Goal: Obtain resource: Download file/media

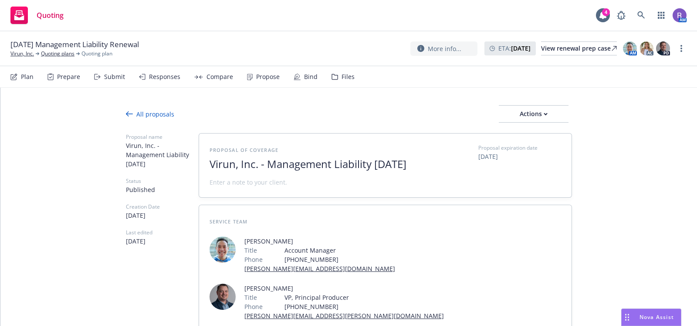
type textarea "x"
click at [639, 12] on icon at bounding box center [641, 14] width 7 height 7
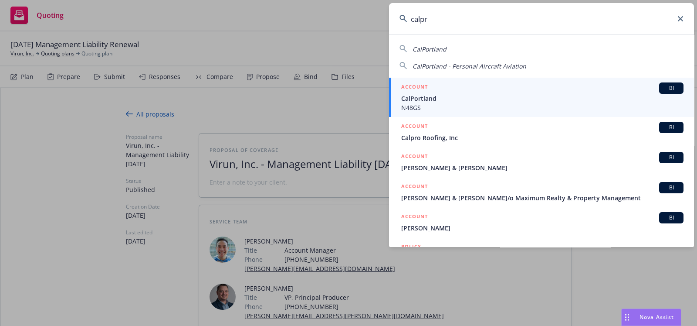
type input "calpro"
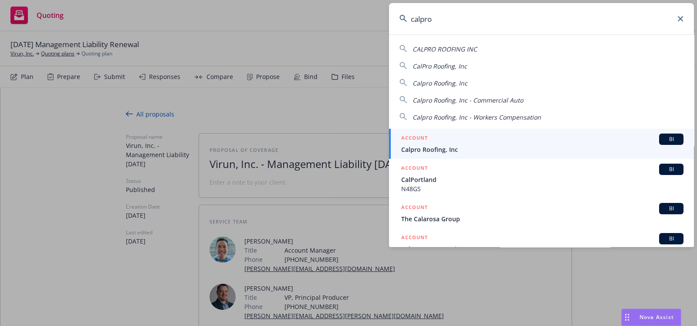
click at [455, 147] on span "Calpro Roofing, Inc" at bounding box center [542, 149] width 282 height 9
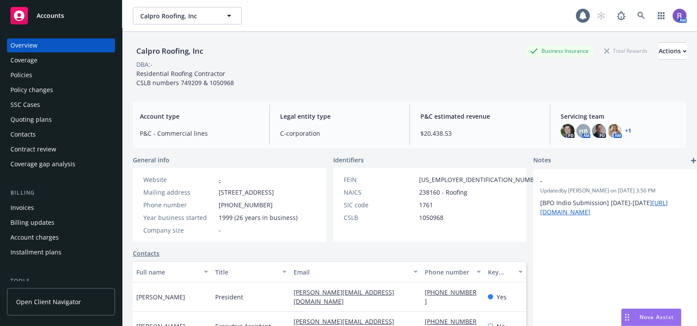
click at [40, 76] on div "Policies" at bounding box center [60, 75] width 101 height 14
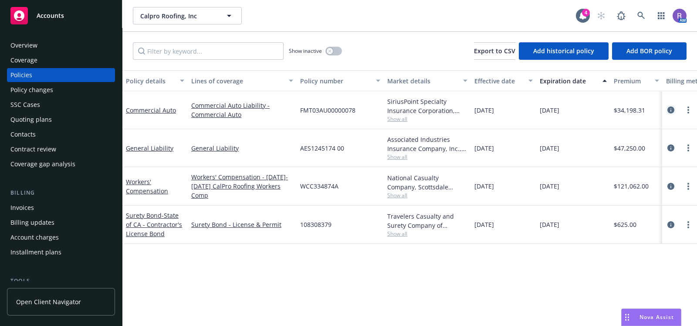
click at [668, 106] on icon "circleInformation" at bounding box center [671, 109] width 7 height 7
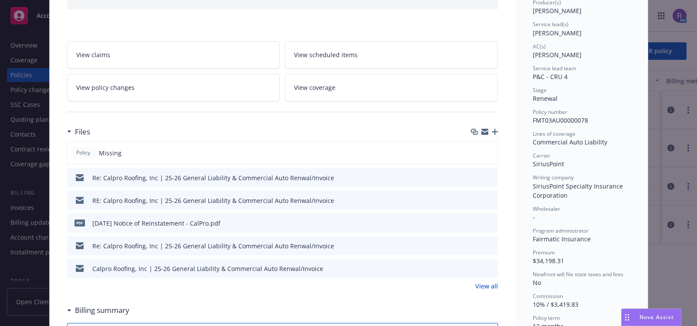
scroll to position [122, 0]
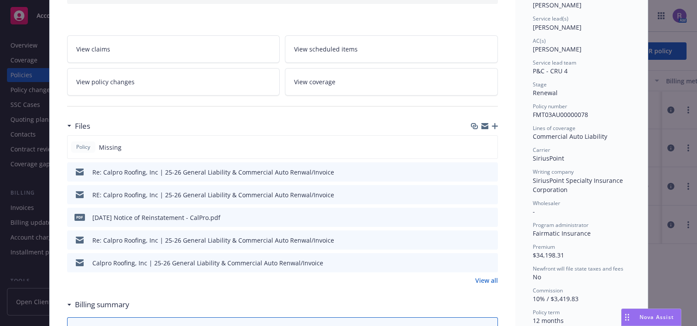
click at [490, 280] on link "View all" at bounding box center [487, 279] width 23 height 9
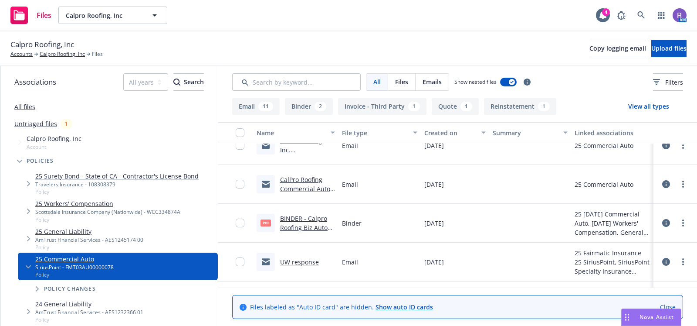
scroll to position [392, 0]
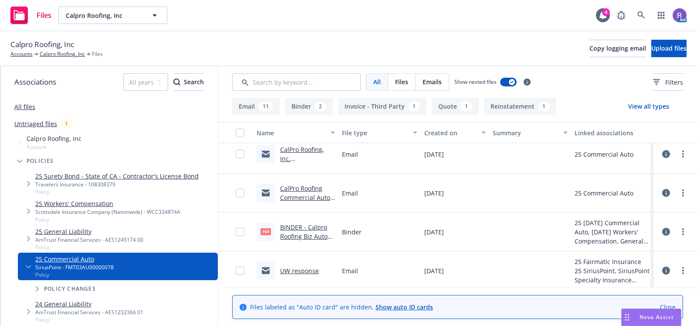
click at [314, 230] on link "BINDER - Calpro Roofing Biz Auto 25.pdf" at bounding box center [304, 236] width 48 height 27
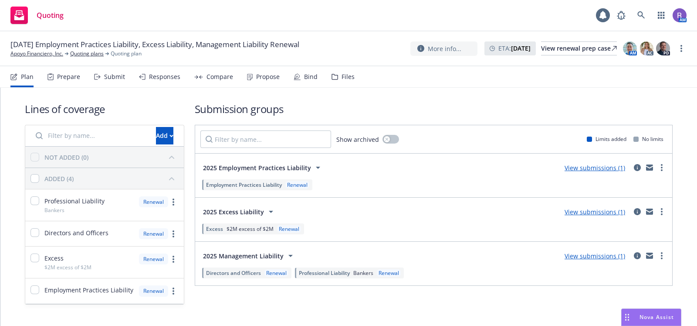
click at [336, 73] on div "Files" at bounding box center [343, 76] width 23 height 21
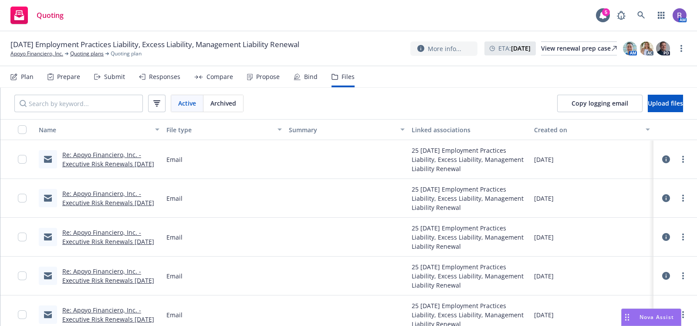
scroll to position [1, 0]
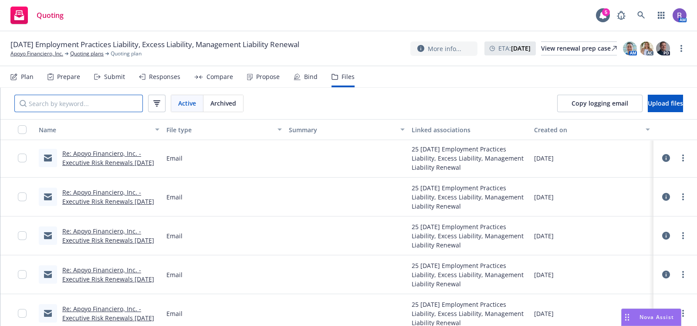
click at [113, 103] on input "Search by keyword..." at bounding box center [78, 103] width 129 height 17
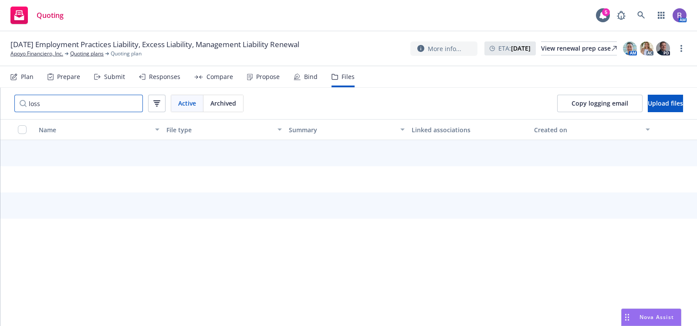
scroll to position [0, 0]
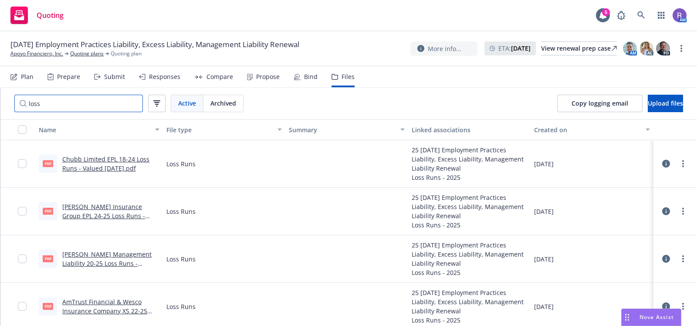
type input "loss"
click at [122, 168] on link "Chubb Limited EPL 18-24 Loss Runs - Valued 05-20-2025.pdf" at bounding box center [105, 163] width 87 height 17
click at [112, 212] on link "Hudson Insurance Group EPL 24-25 Loss Runs - Valued 05-19-2025.pdf" at bounding box center [103, 215] width 83 height 27
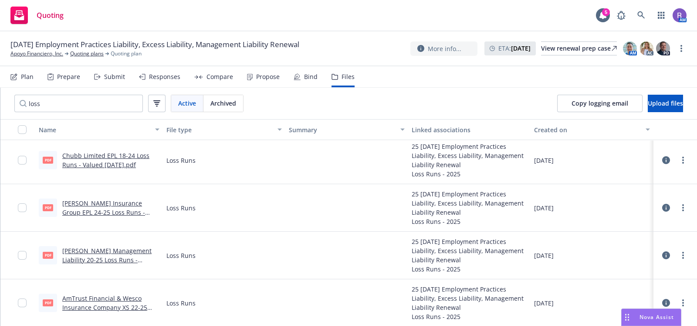
click at [107, 257] on link "Lloyd's Management Liability 20-25 Loss Runs - Valued 05-20-2025.pdf" at bounding box center [106, 259] width 89 height 27
click at [95, 161] on link "Chubb Limited EPL 18-24 Loss Runs - Valued 05-20-2025.pdf" at bounding box center [105, 159] width 87 height 17
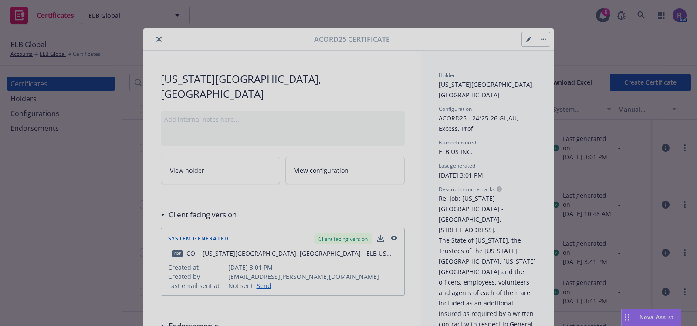
scroll to position [64, 0]
